Goal: Ask a question

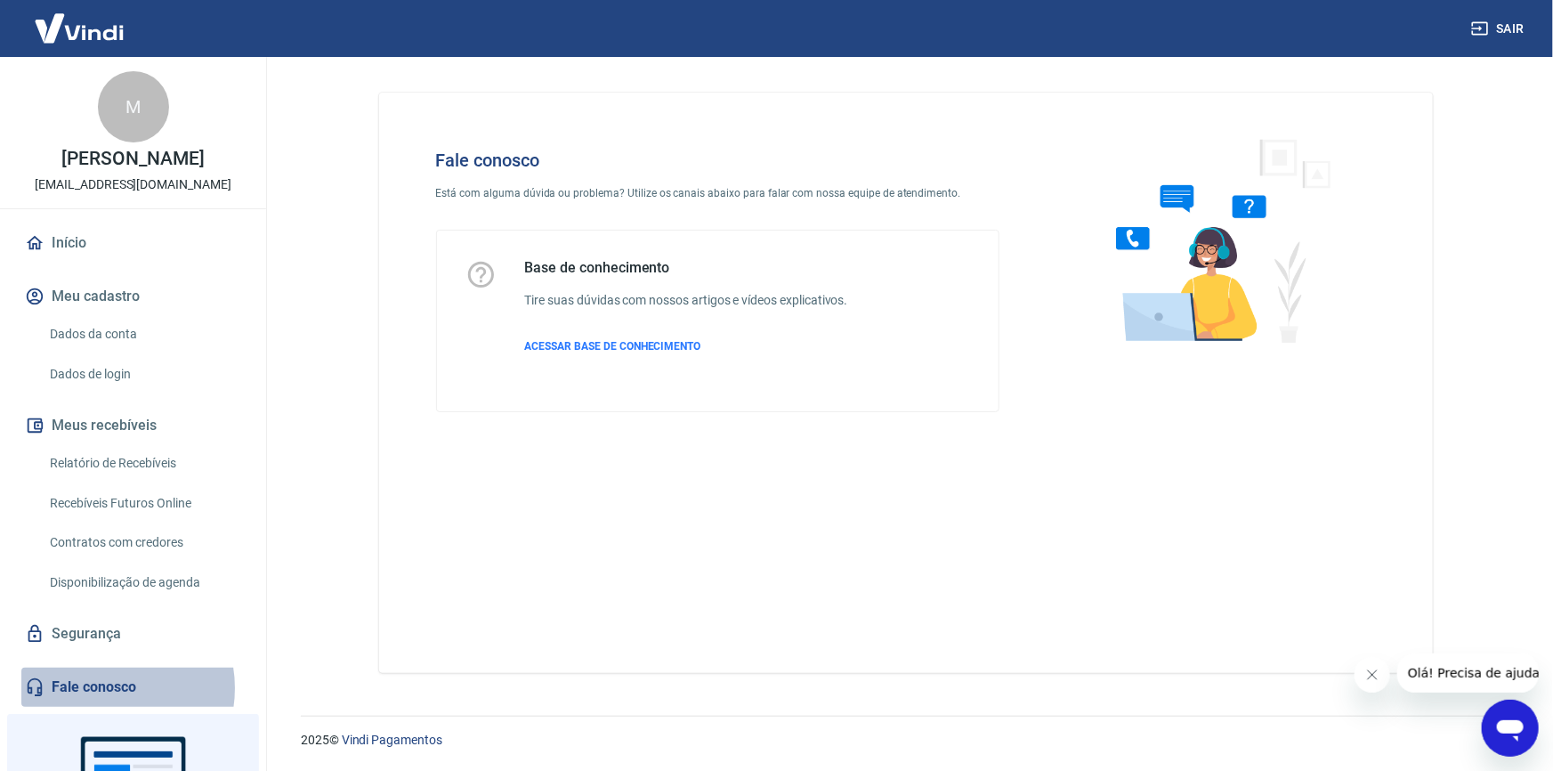
click at [101, 688] on link "Fale conosco" at bounding box center [132, 687] width 223 height 39
click at [1494, 720] on icon "Abrir janela de mensagens" at bounding box center [1510, 727] width 32 height 32
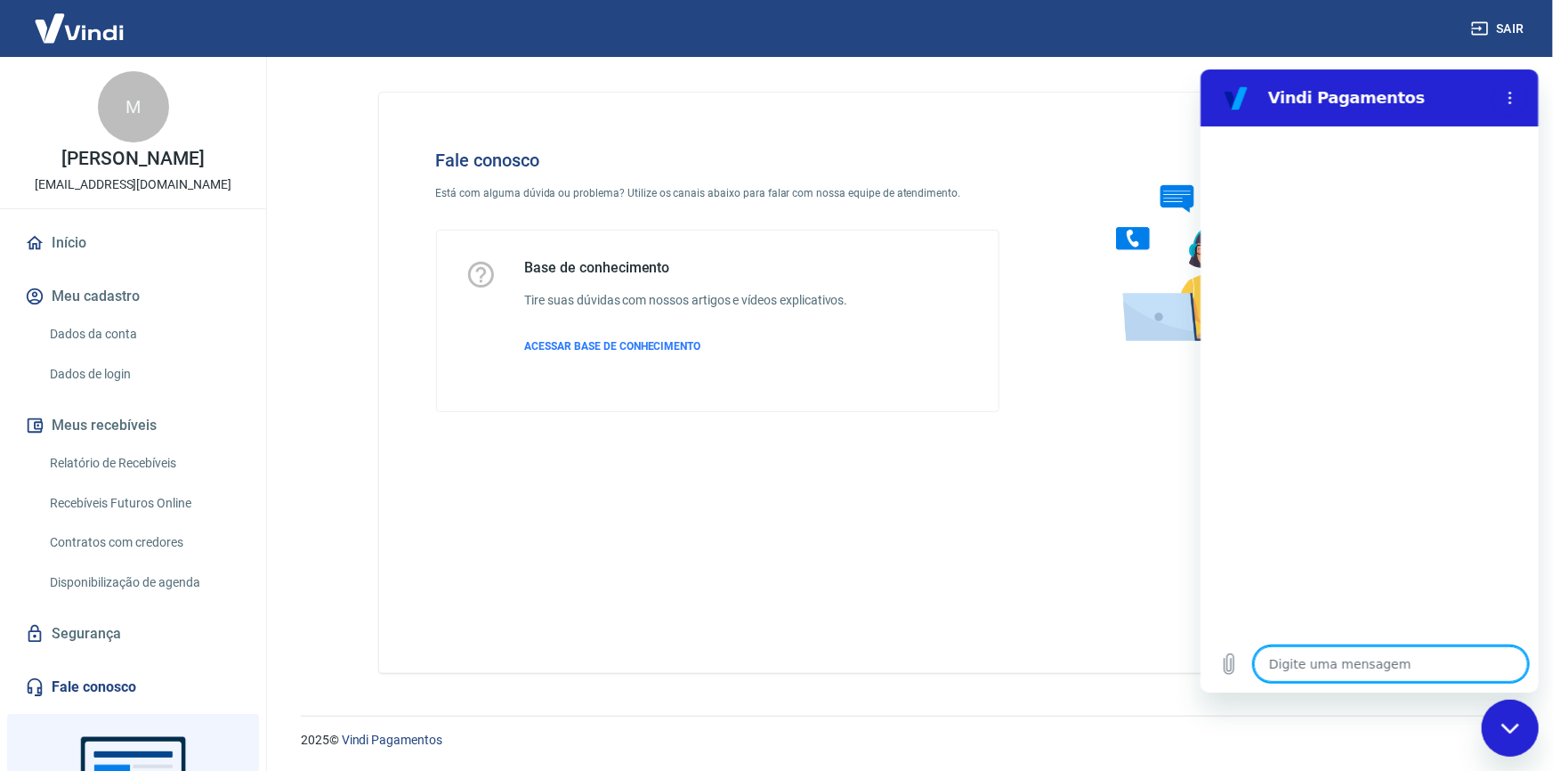
click at [1335, 656] on textarea at bounding box center [1390, 663] width 274 height 36
type textarea "b"
type textarea "x"
type textarea "bo"
type textarea "x"
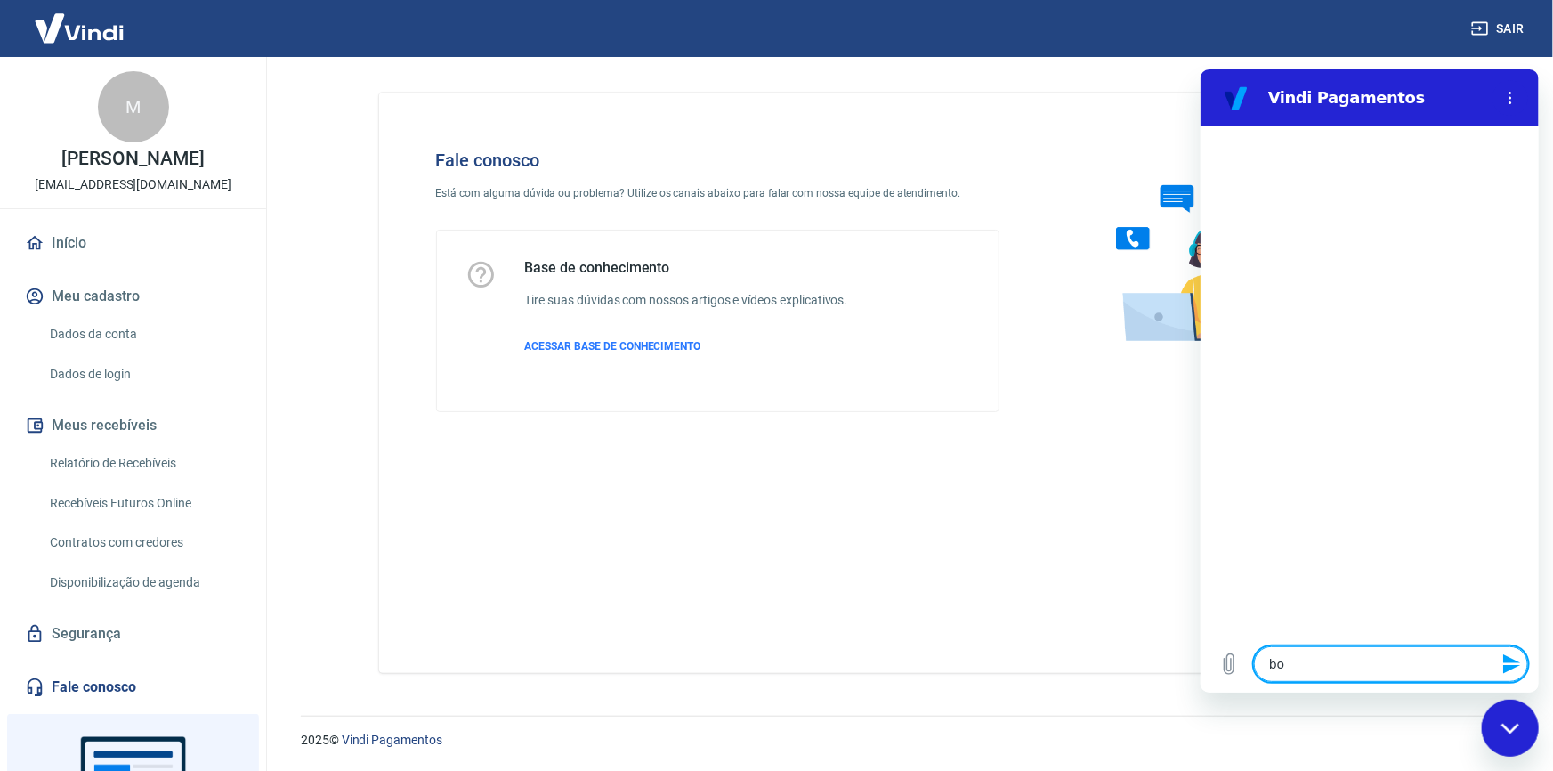
type textarea "bom"
type textarea "x"
type textarea "bom"
type textarea "x"
type textarea "bom d"
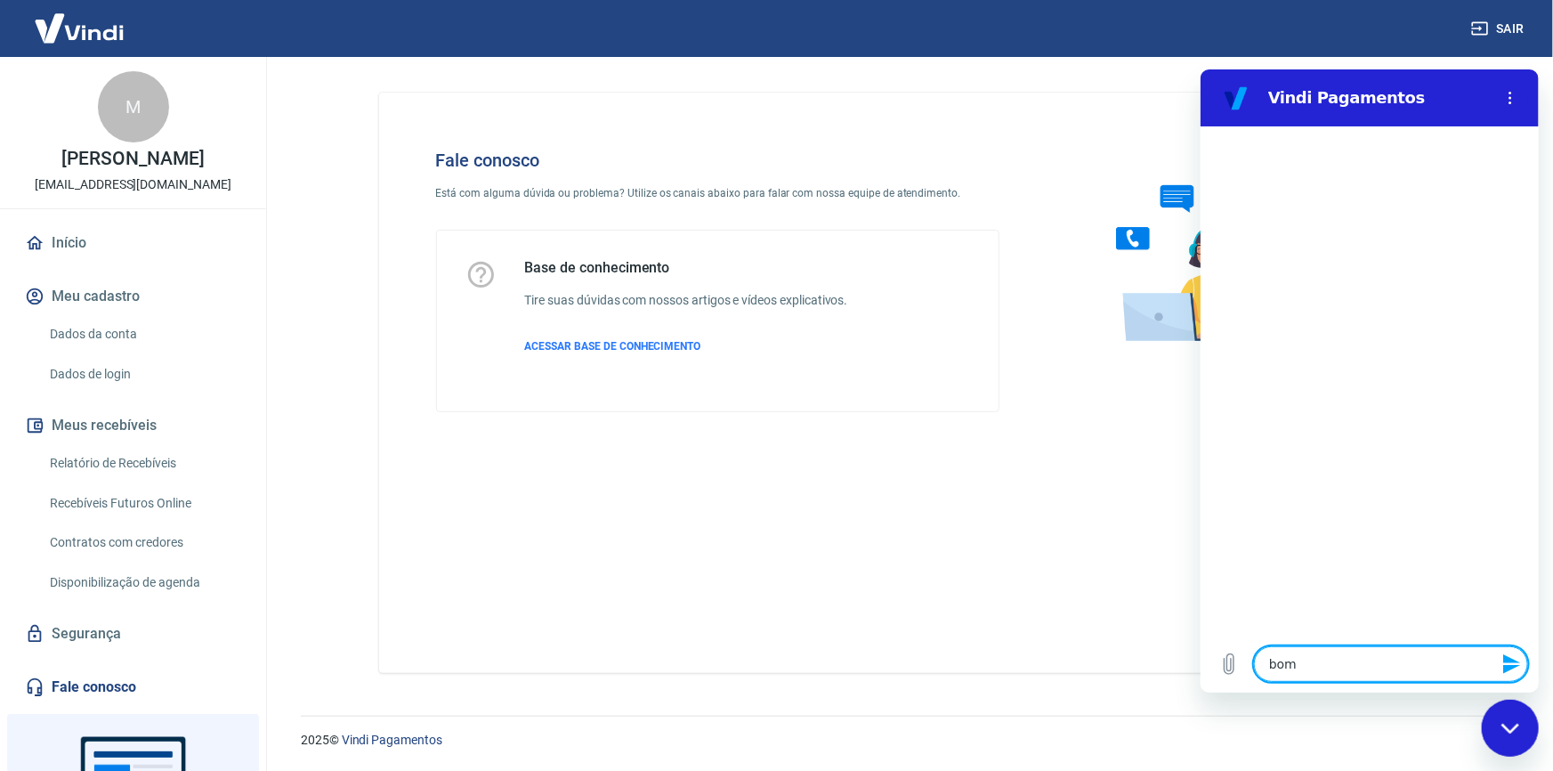
type textarea "x"
type textarea "bom do"
type textarea "x"
type textarea "bom d"
type textarea "x"
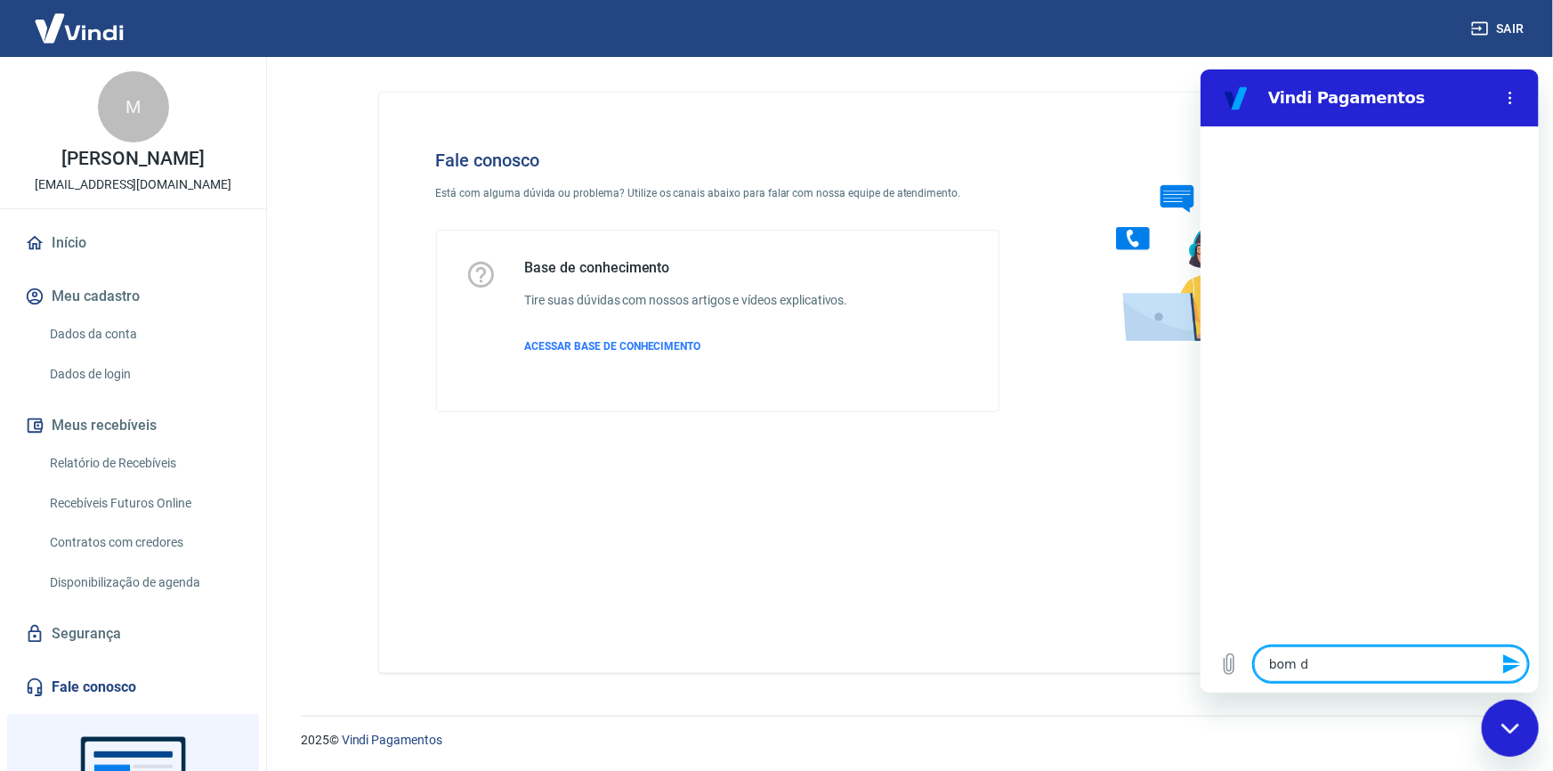
type textarea "bom di"
type textarea "x"
type textarea "bom dia"
type textarea "x"
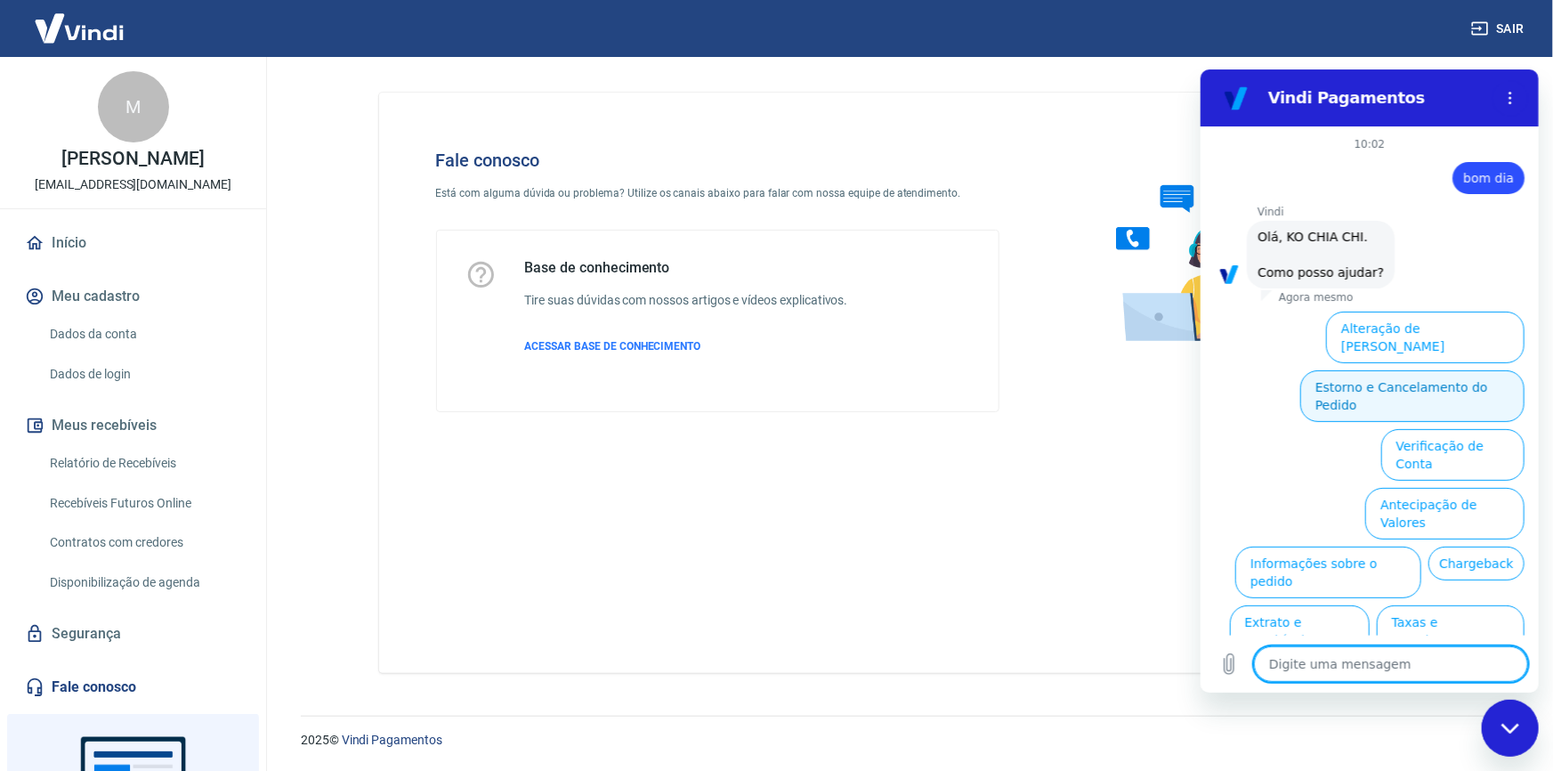
click at [1424, 369] on button "Estorno e Cancelamento do Pedido" at bounding box center [1412, 395] width 224 height 52
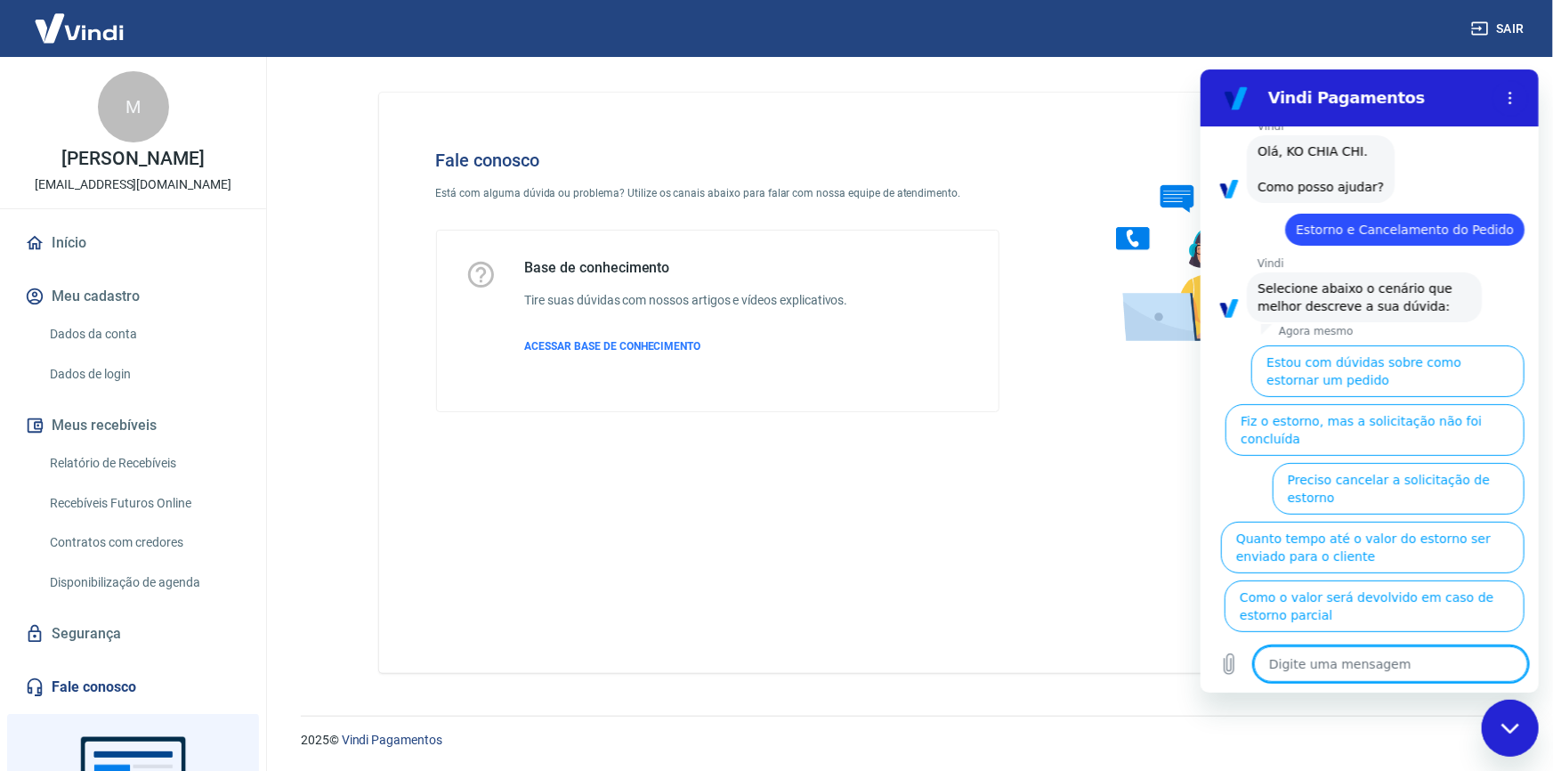
scroll to position [89, 0]
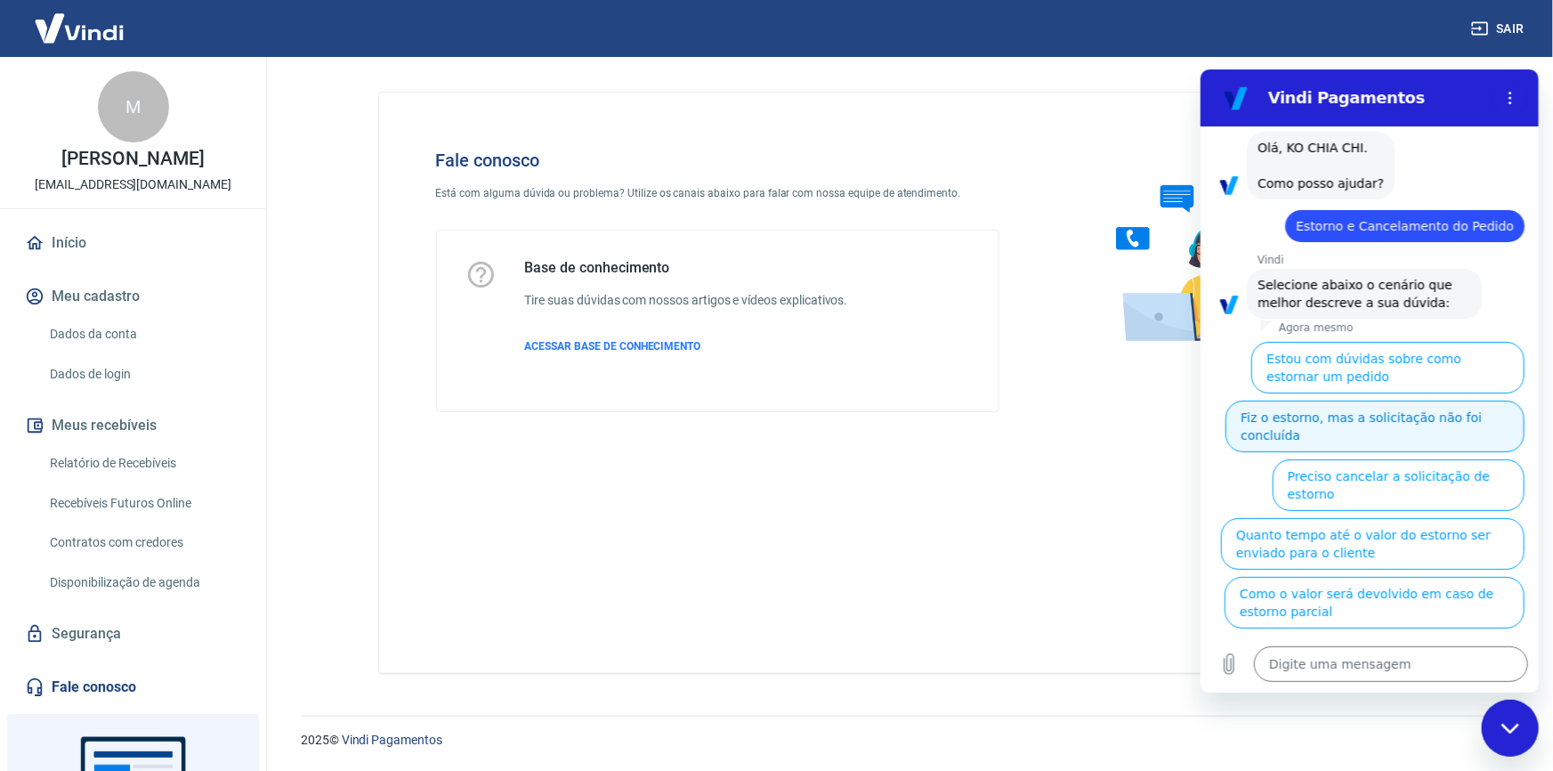
click at [1390, 417] on button "Fiz o estorno, mas a solicitação não foi concluída" at bounding box center [1374, 426] width 299 height 52
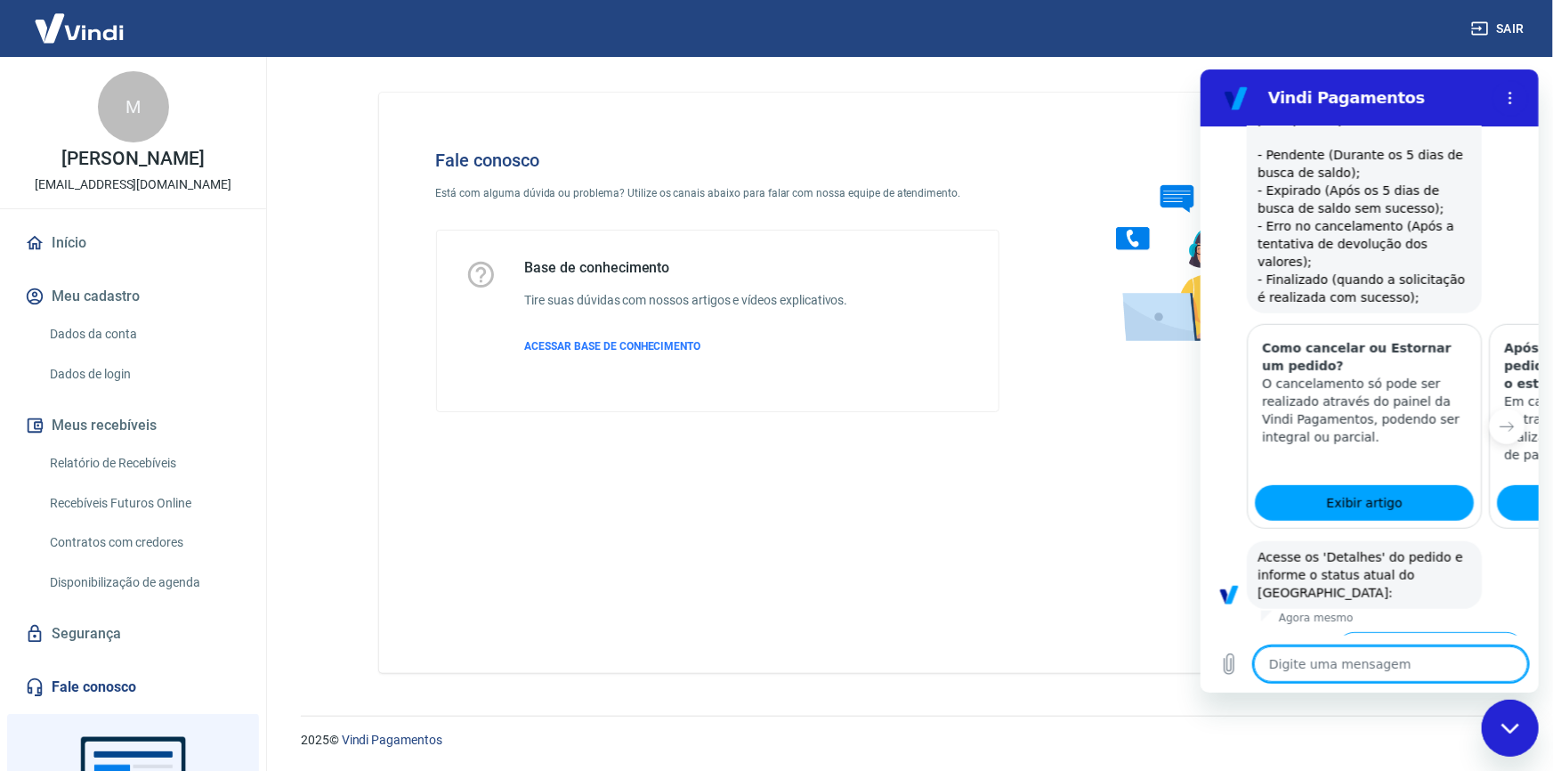
scroll to position [679, 0]
click at [1378, 628] on button "Status Erro no cancelamento" at bounding box center [1430, 654] width 188 height 52
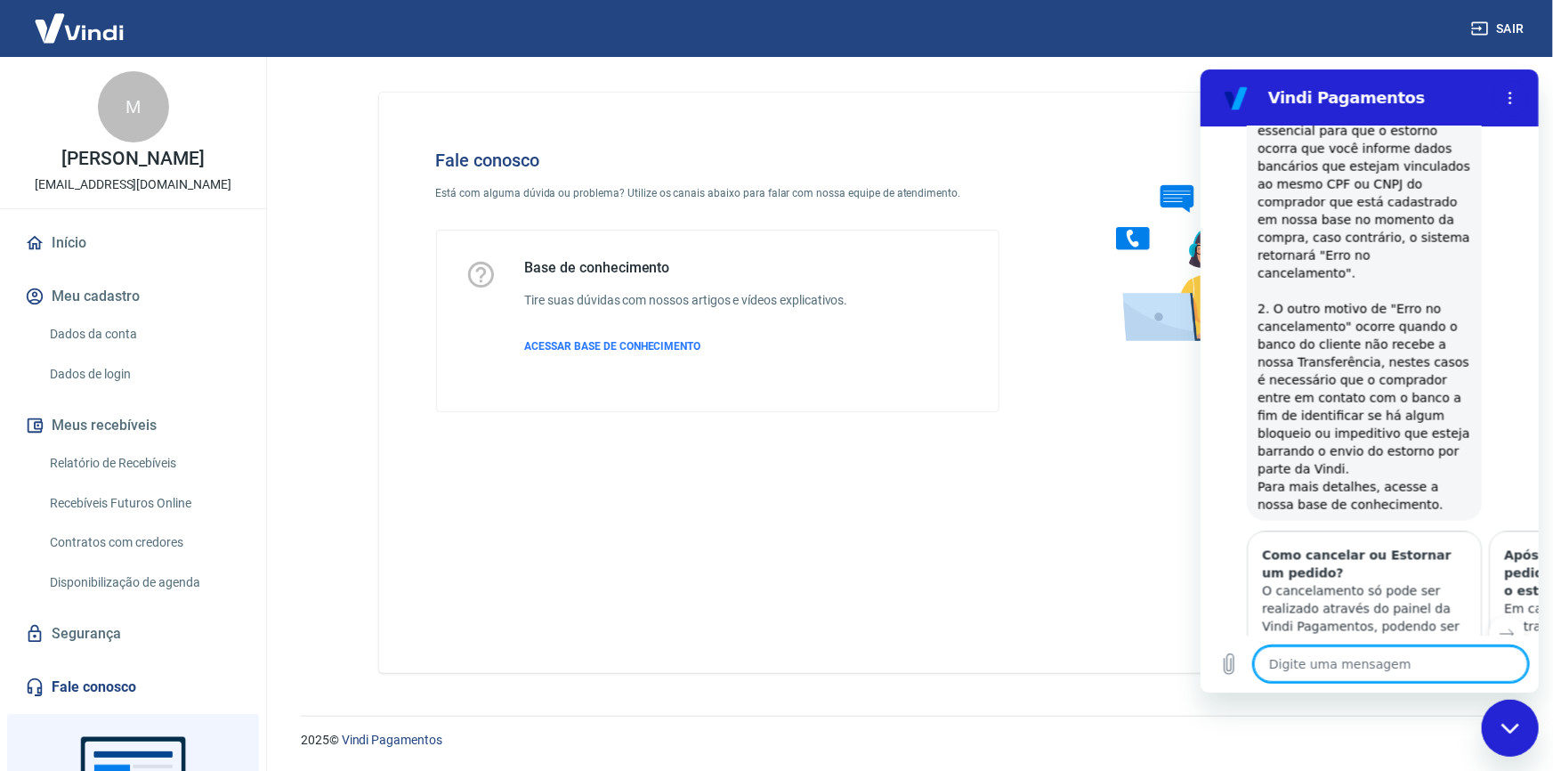
scroll to position [1427, 0]
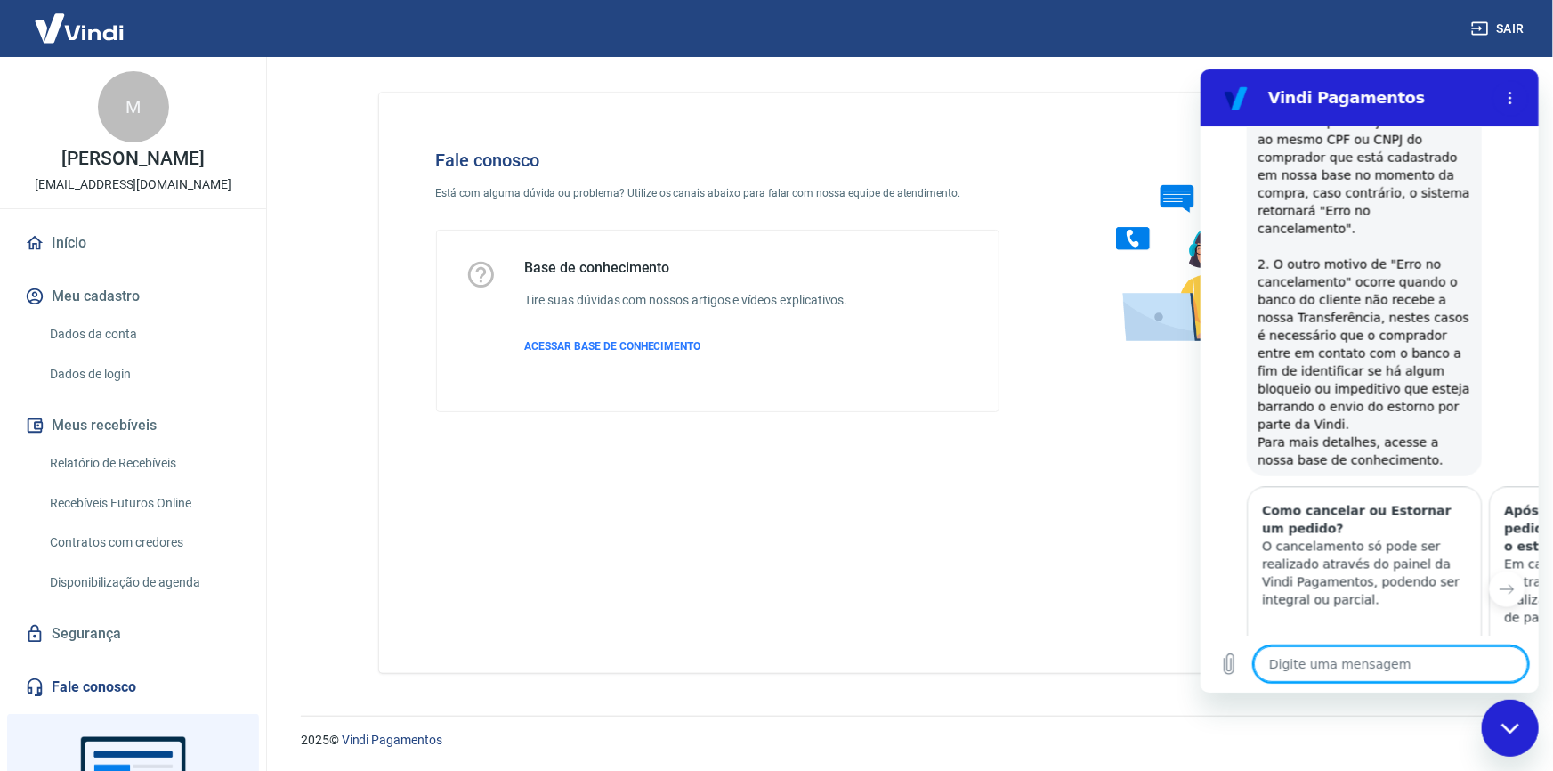
click at [1431, 758] on button "Sim" at bounding box center [1437, 775] width 52 height 34
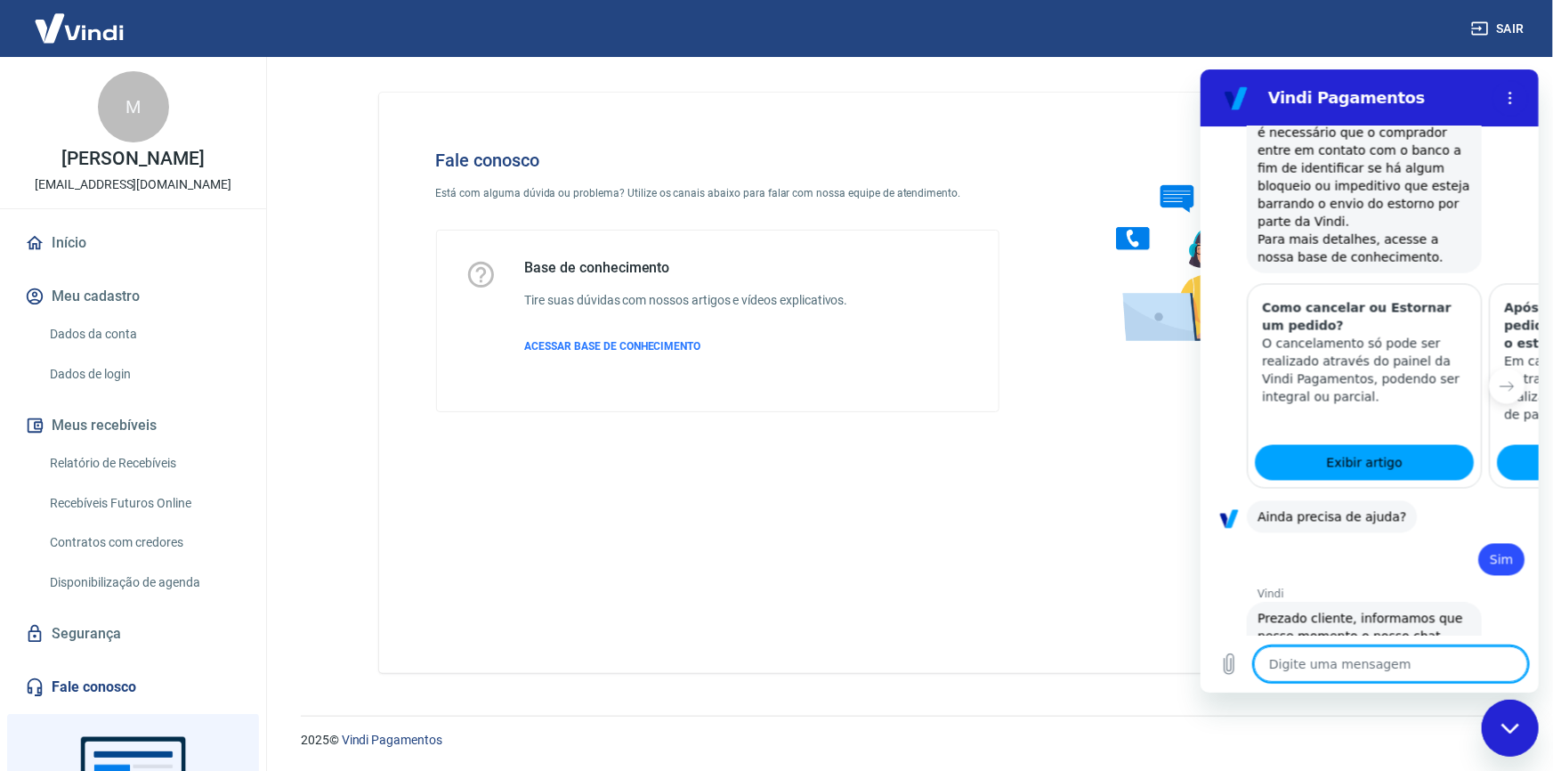
type textarea "x"
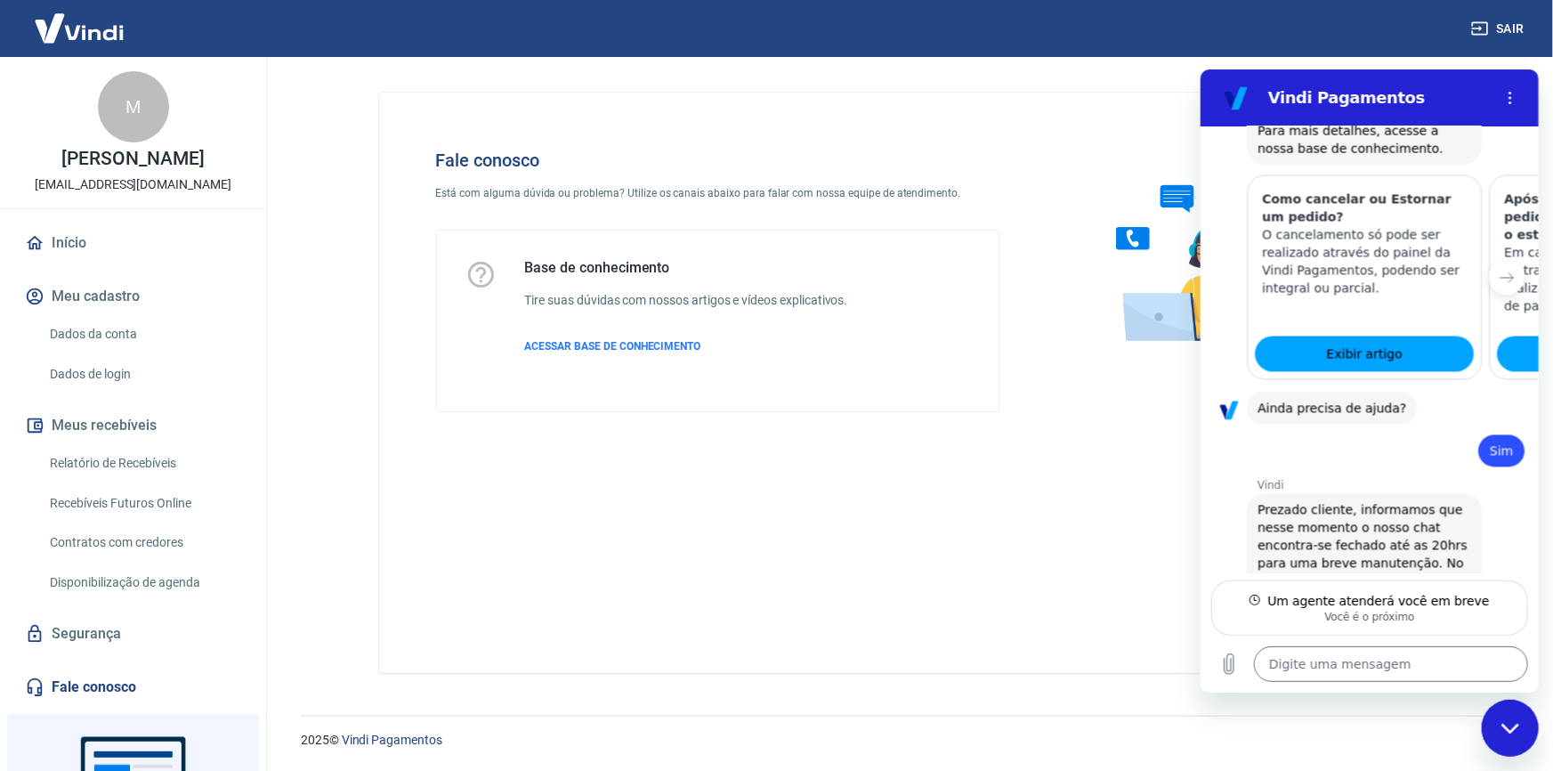
scroll to position [1755, 0]
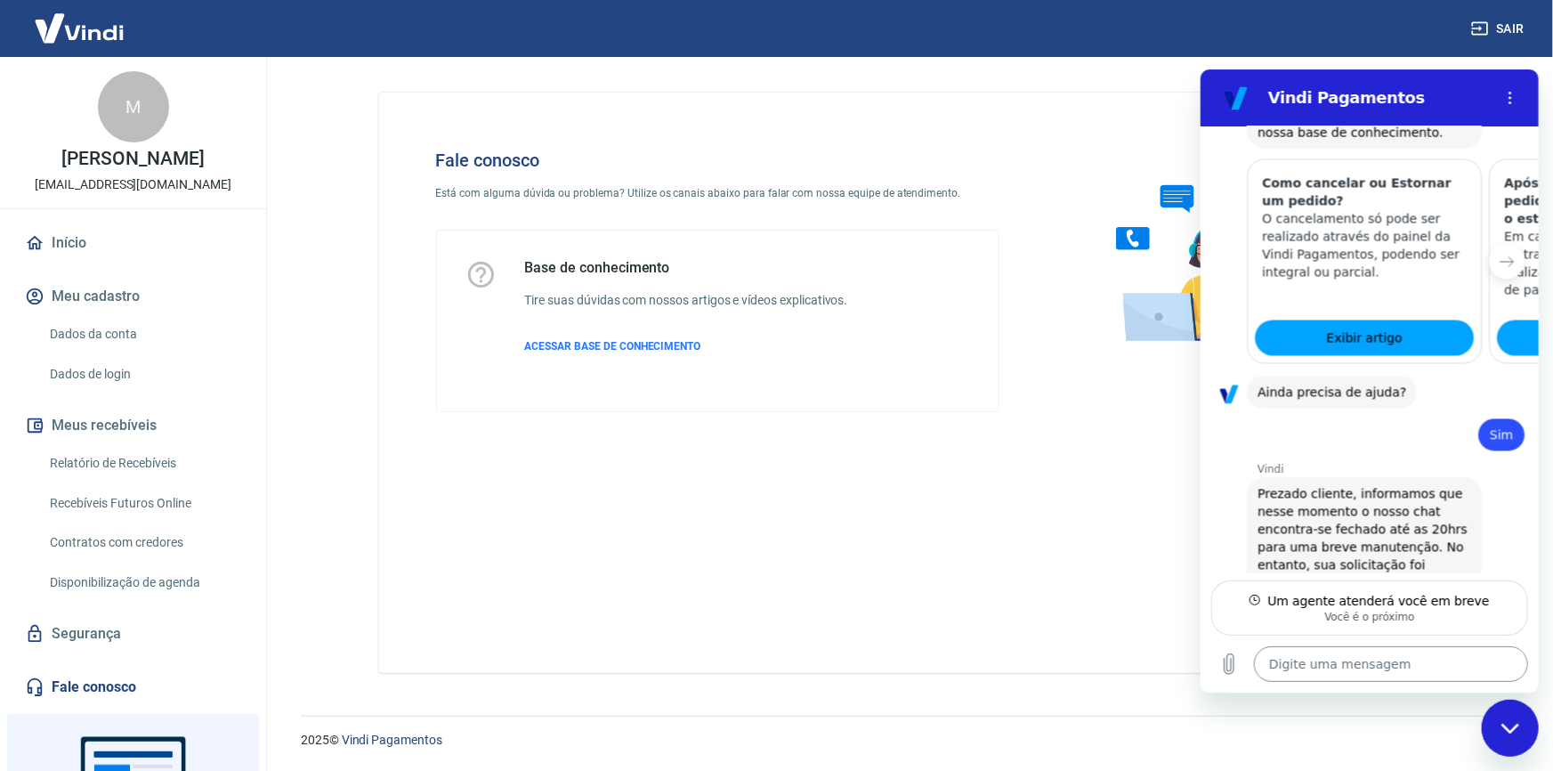
click at [1379, 671] on textarea at bounding box center [1390, 663] width 274 height 36
type textarea "b"
type textarea "x"
type textarea "bo"
type textarea "x"
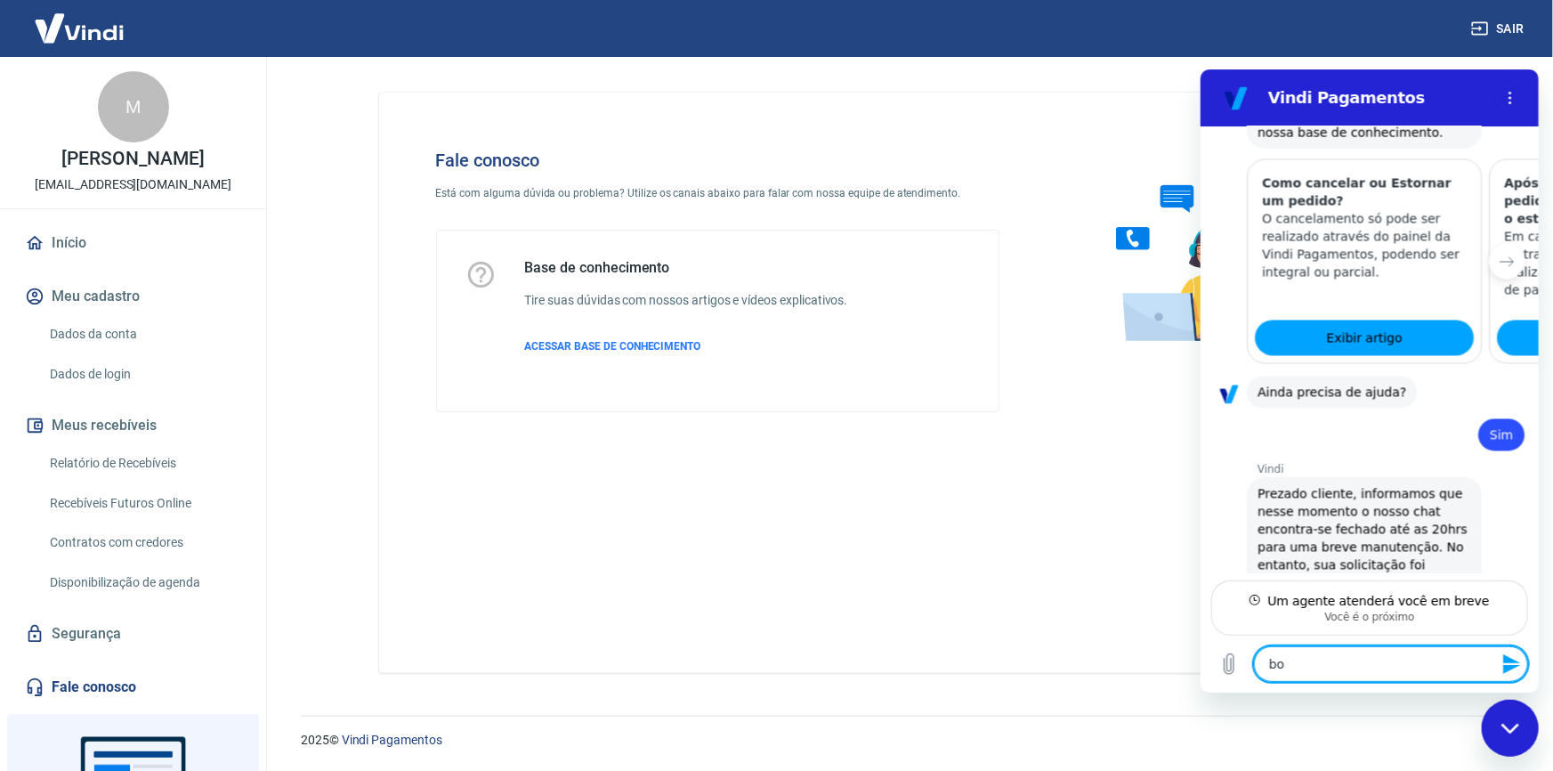
type textarea "boi"
type textarea "x"
type textarea "boim"
type textarea "x"
type textarea "boim"
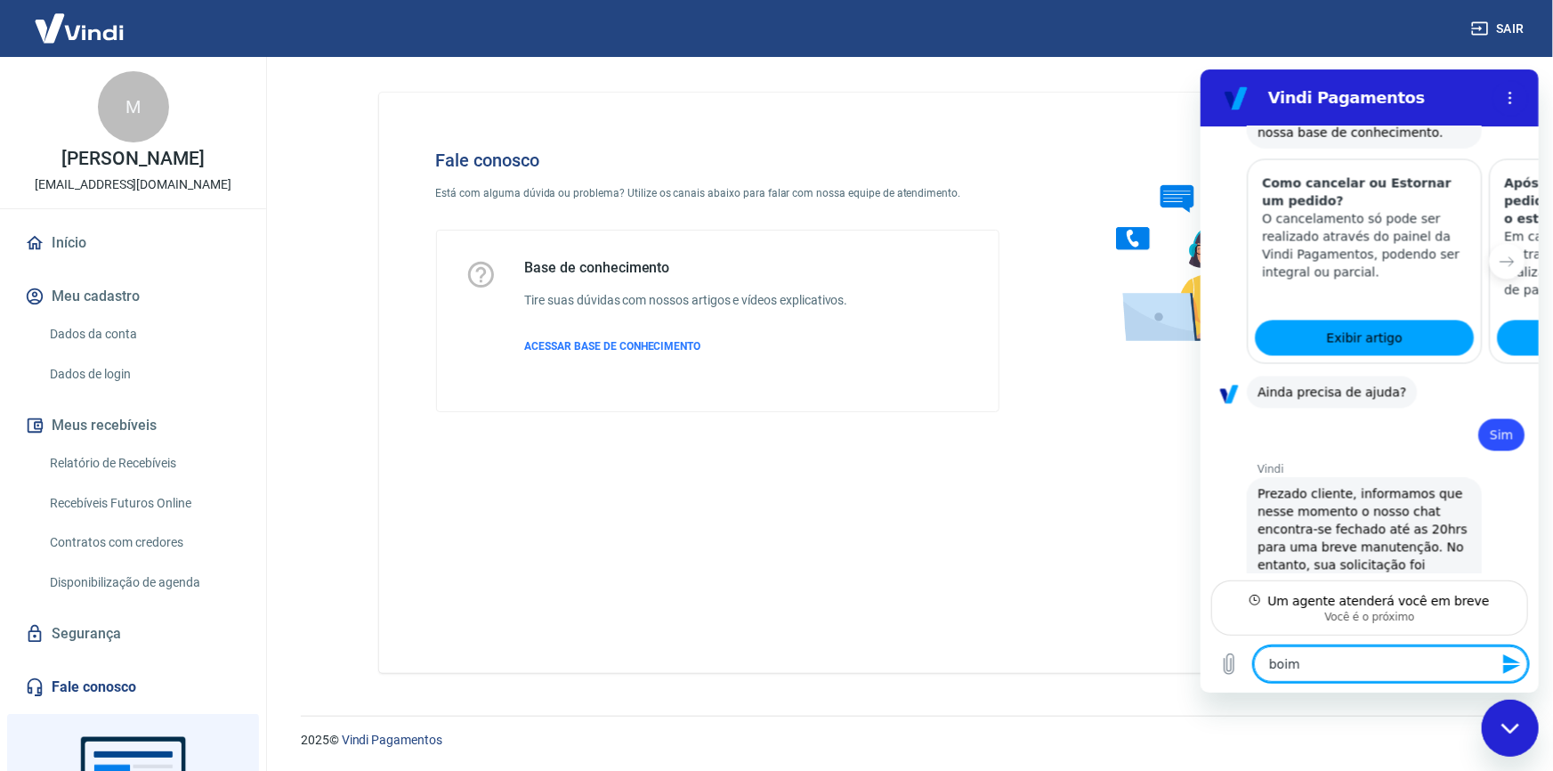
type textarea "x"
type textarea "boim"
type textarea "x"
type textarea "boi"
type textarea "x"
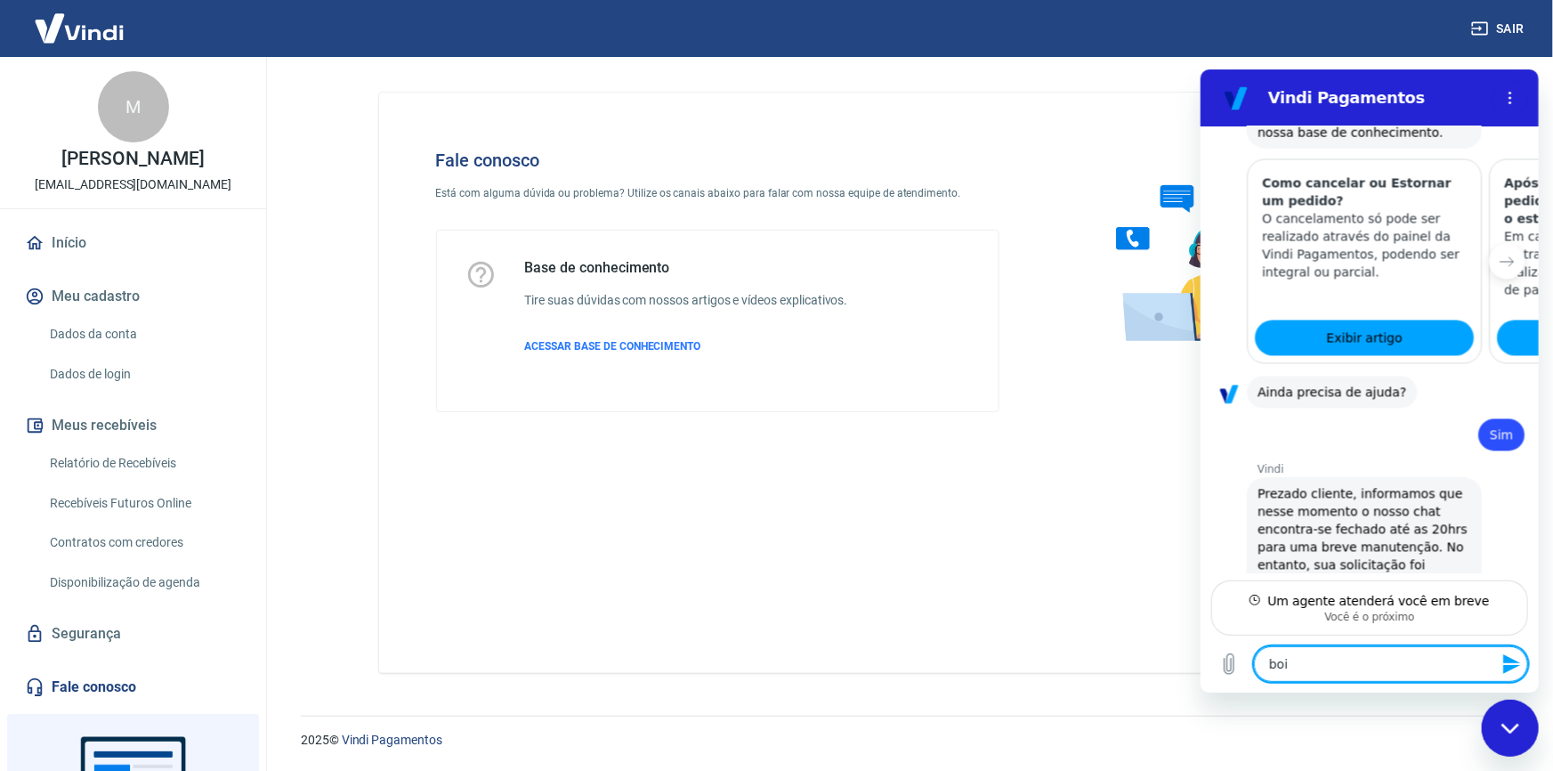
type textarea "bo"
type textarea "x"
type textarea "b"
type textarea "x"
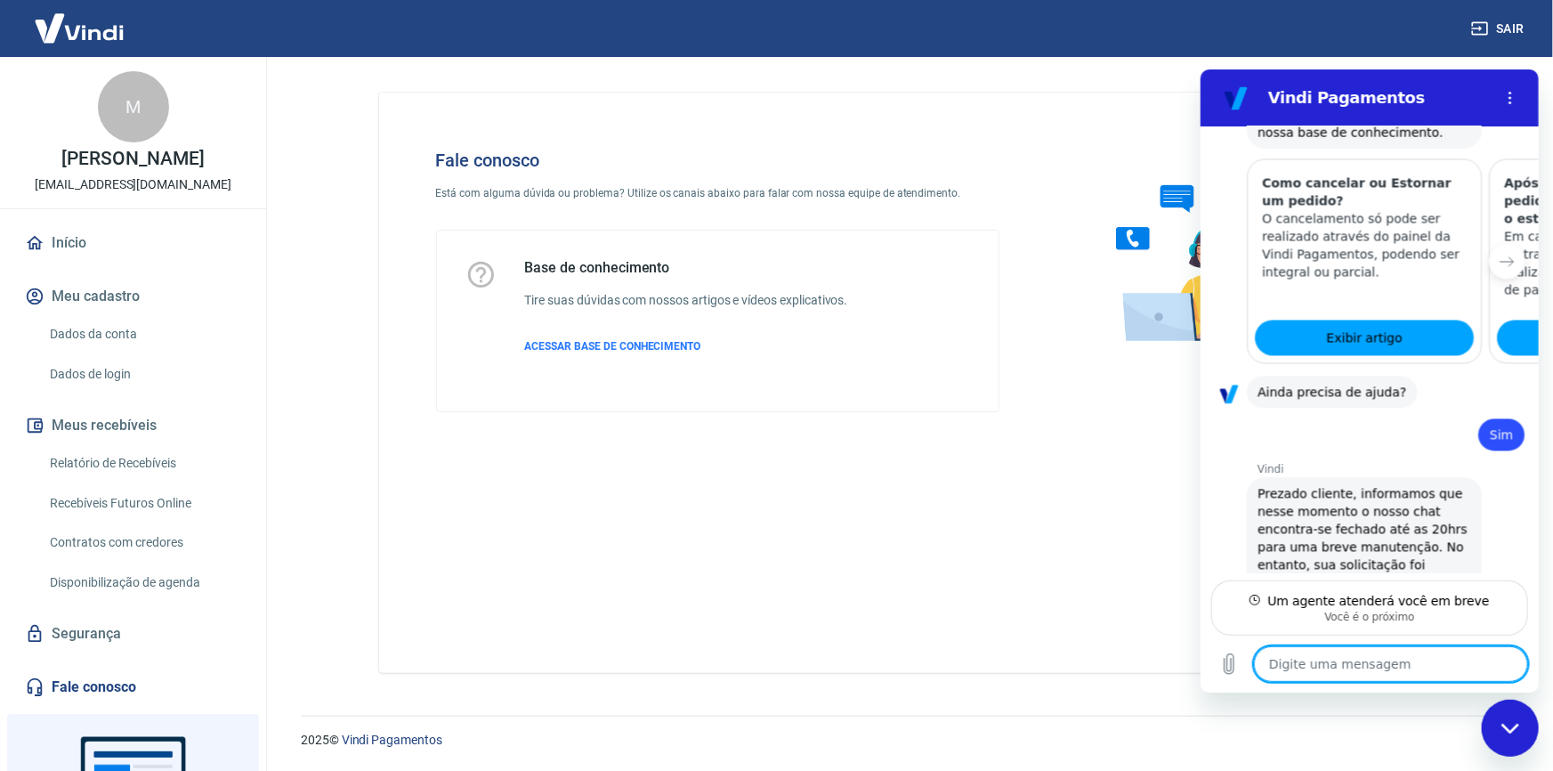
type textarea "B"
type textarea "x"
type textarea "Bo"
type textarea "x"
type textarea "Bom"
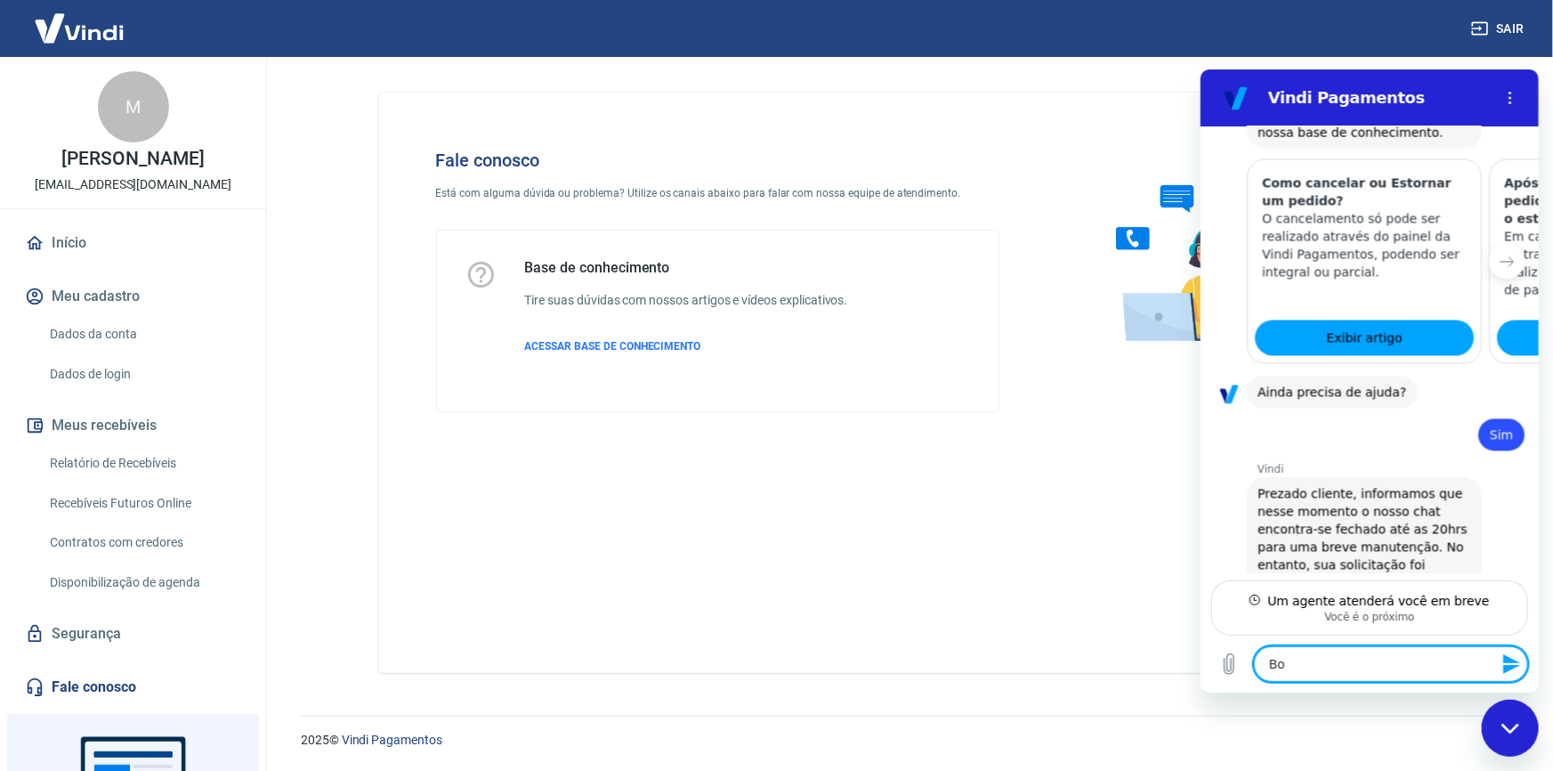
type textarea "x"
type textarea "Bom"
type textarea "x"
type textarea "Bom d"
type textarea "x"
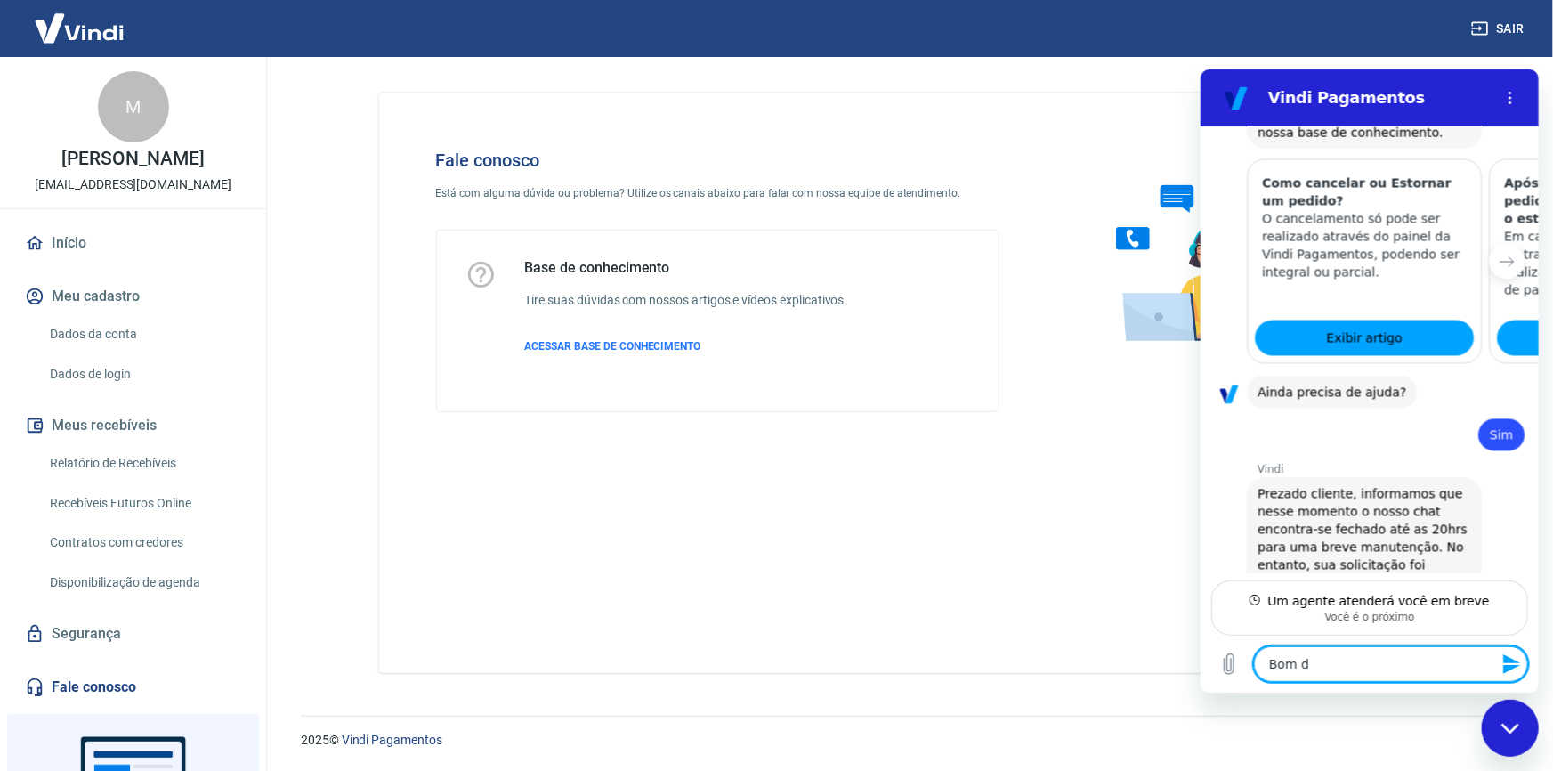
type textarea "Bom di"
type textarea "x"
type textarea "Bom dia"
type textarea "x"
type textarea "Bom dia!"
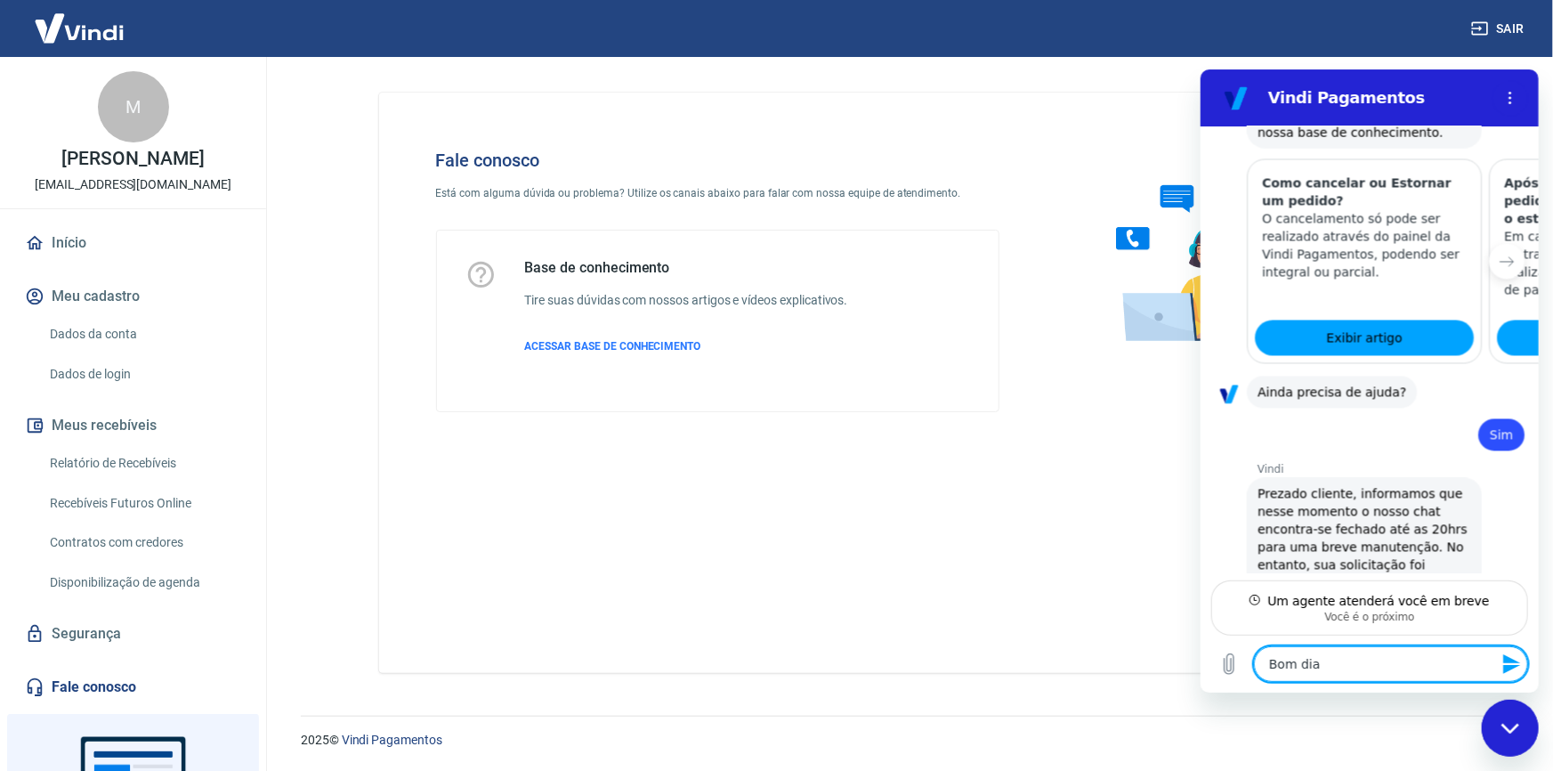
type textarea "x"
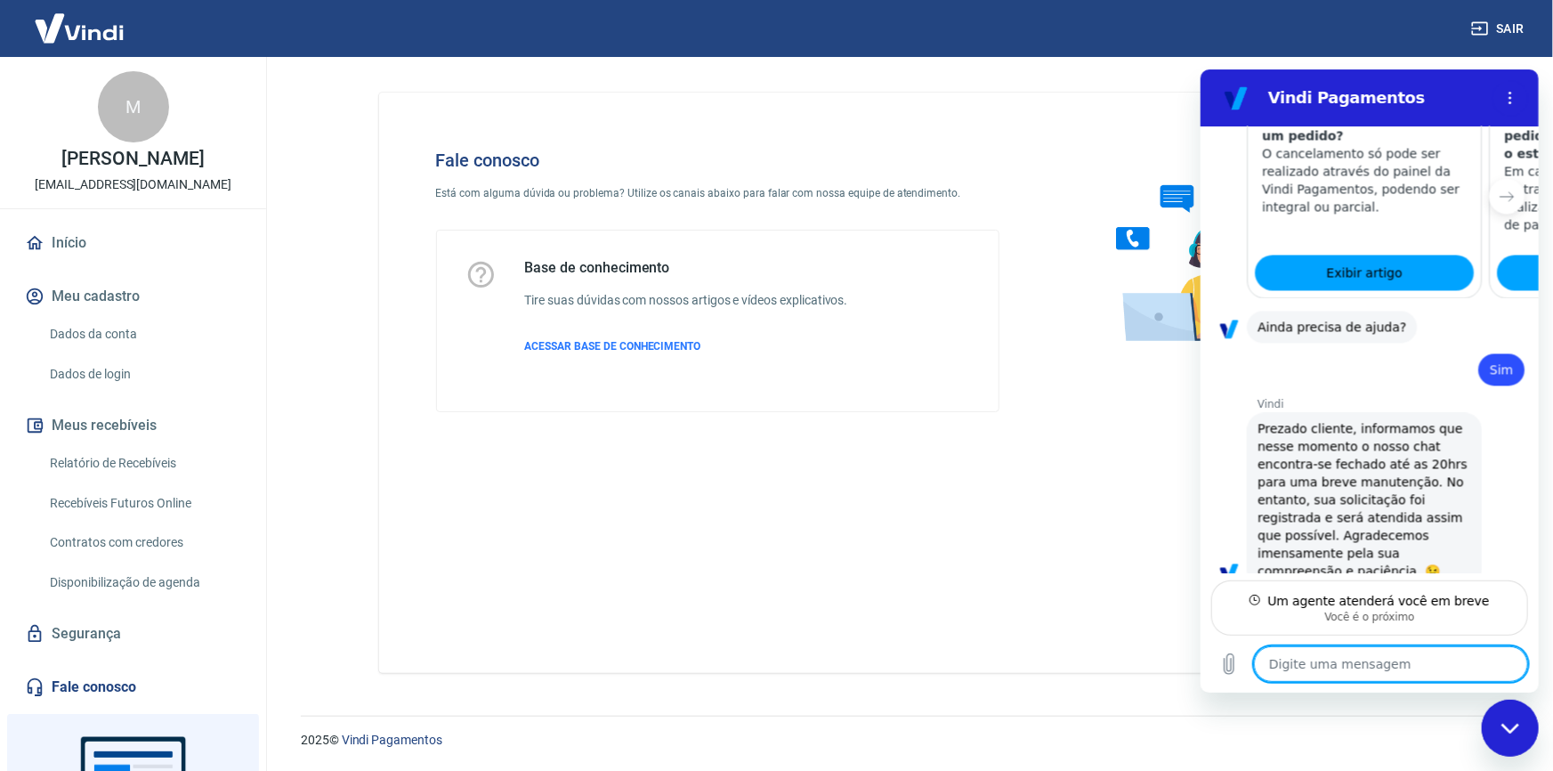
type textarea "x"
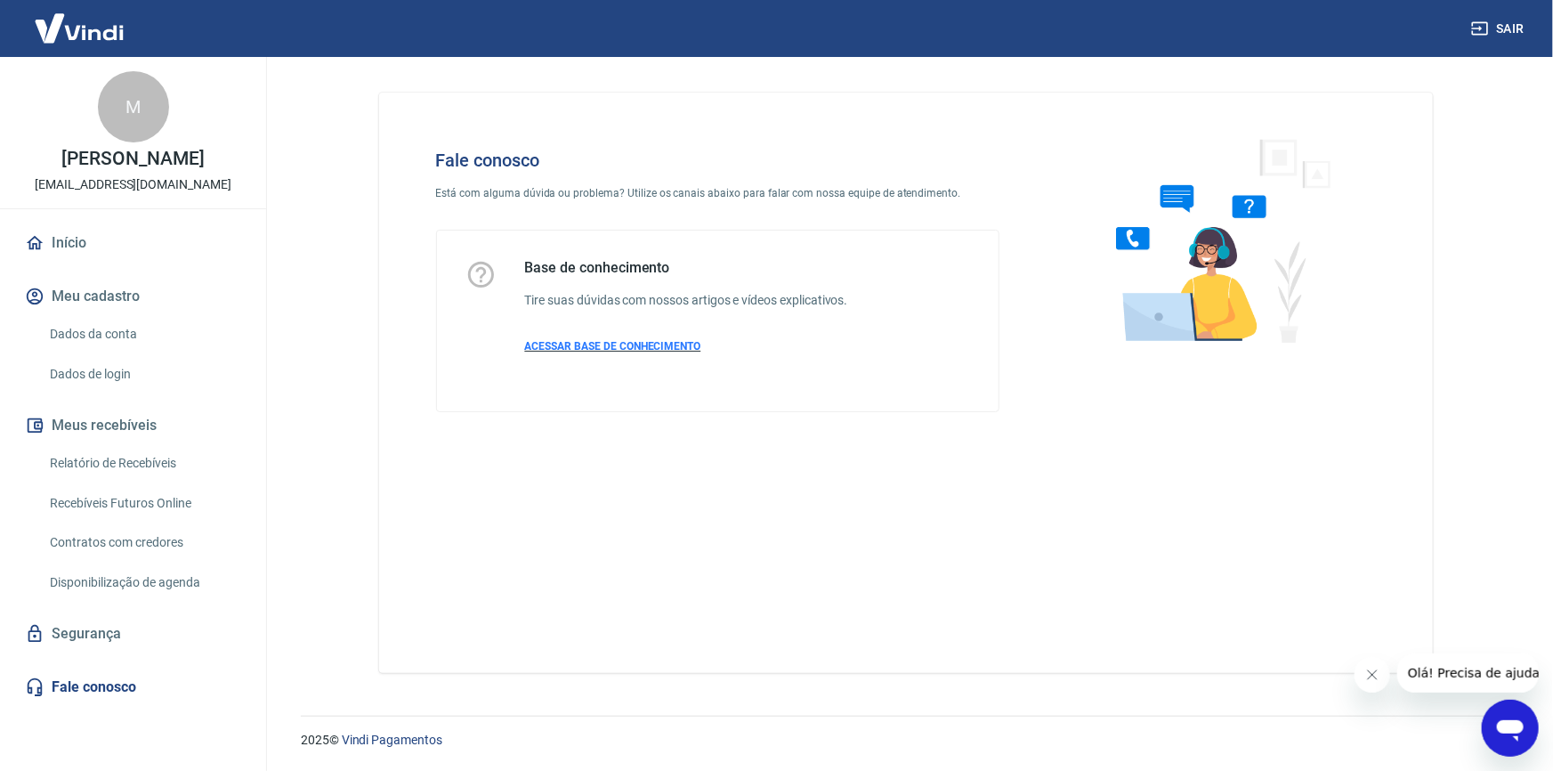
click at [597, 348] on span "ACESSAR BASE DE CONHECIMENTO" at bounding box center [613, 346] width 176 height 12
click at [111, 689] on link "Fale conosco" at bounding box center [132, 687] width 223 height 39
click at [592, 347] on span "ACESSAR BASE DE CONHECIMENTO" at bounding box center [613, 346] width 176 height 12
